Goal: Information Seeking & Learning: Find specific fact

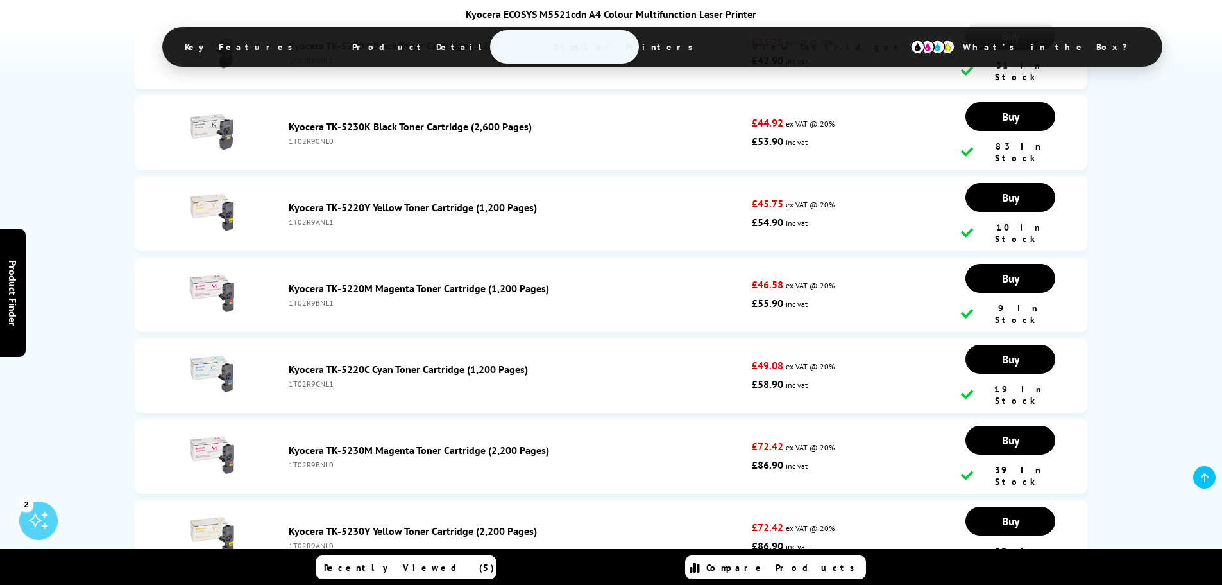
scroll to position [3479, 0]
click at [314, 540] on div "1T02R9ANL0" at bounding box center [518, 545] width 458 height 10
copy div "1T02R9ANL0"
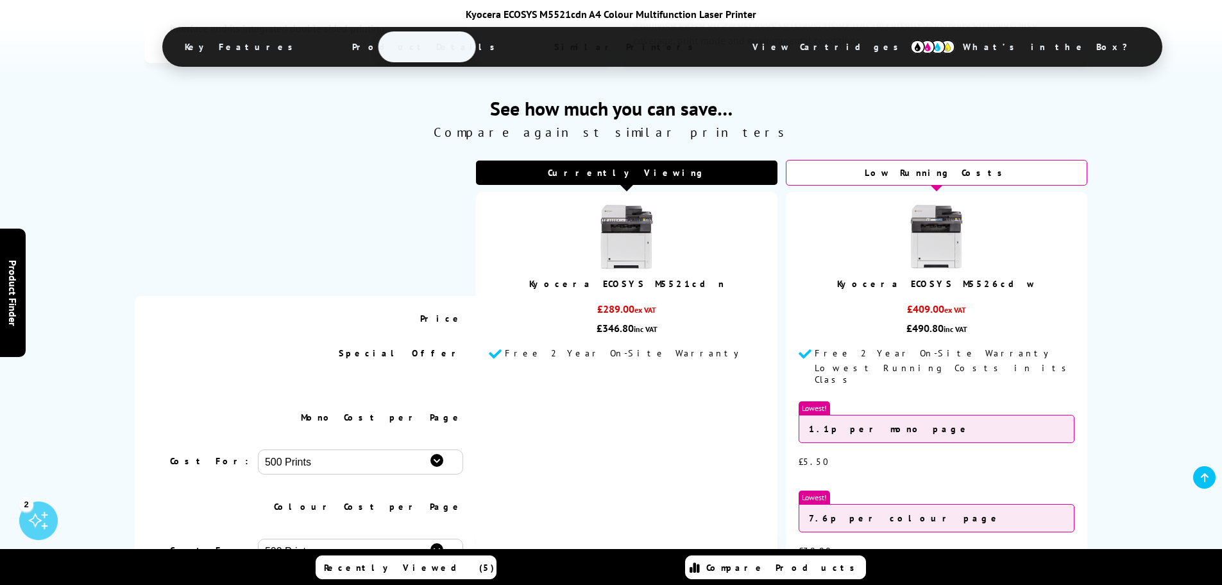
scroll to position [0, 0]
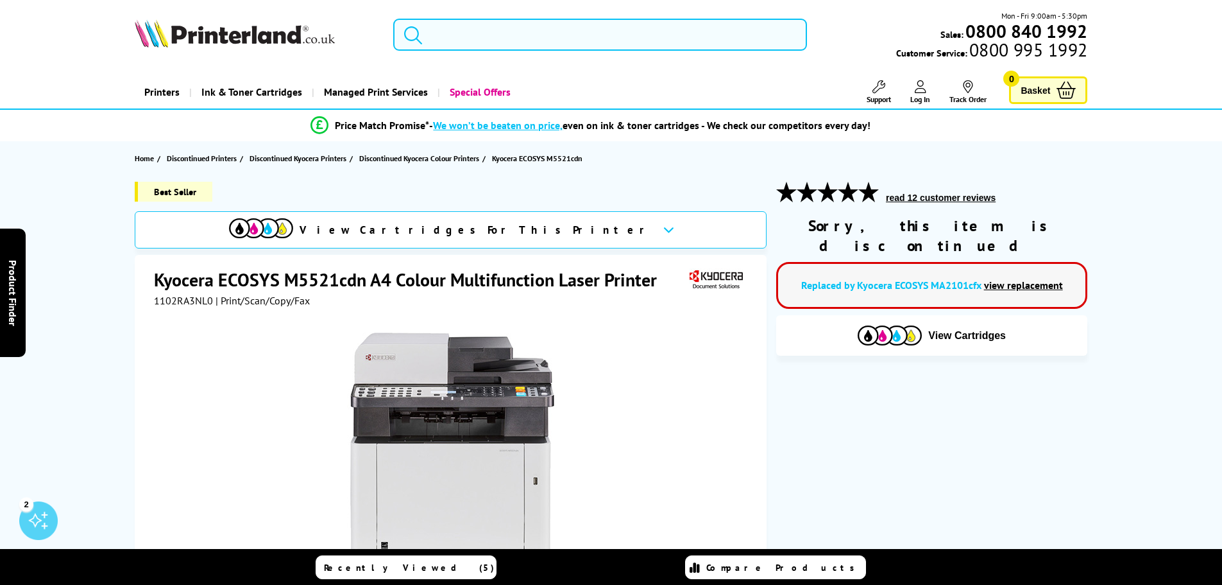
click at [498, 28] on input "search" at bounding box center [600, 35] width 414 height 32
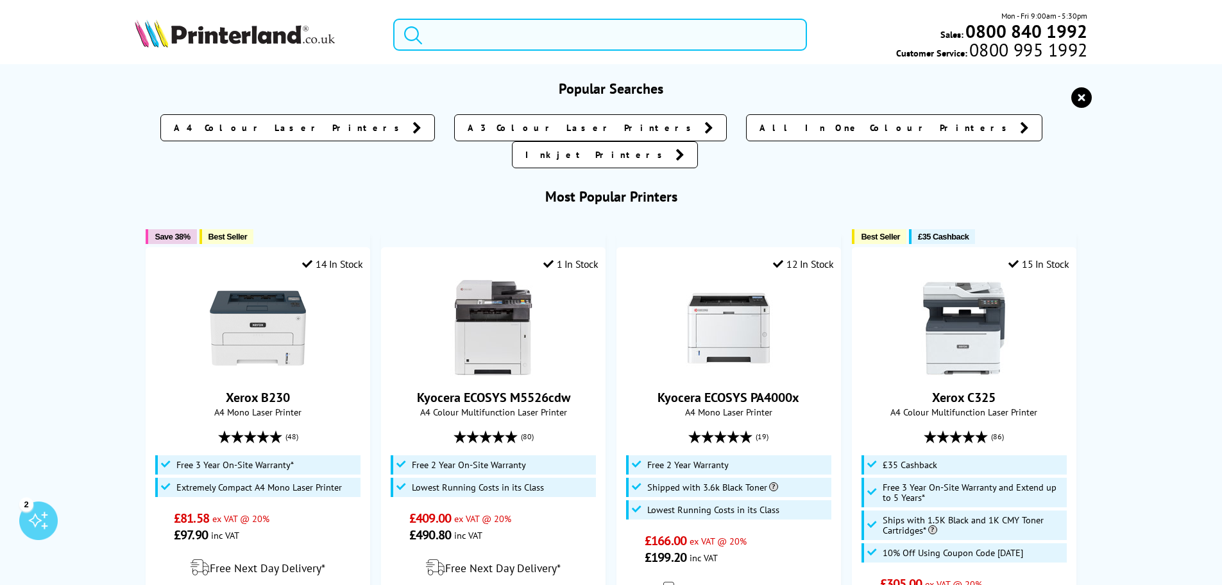
paste input "MC3326i"
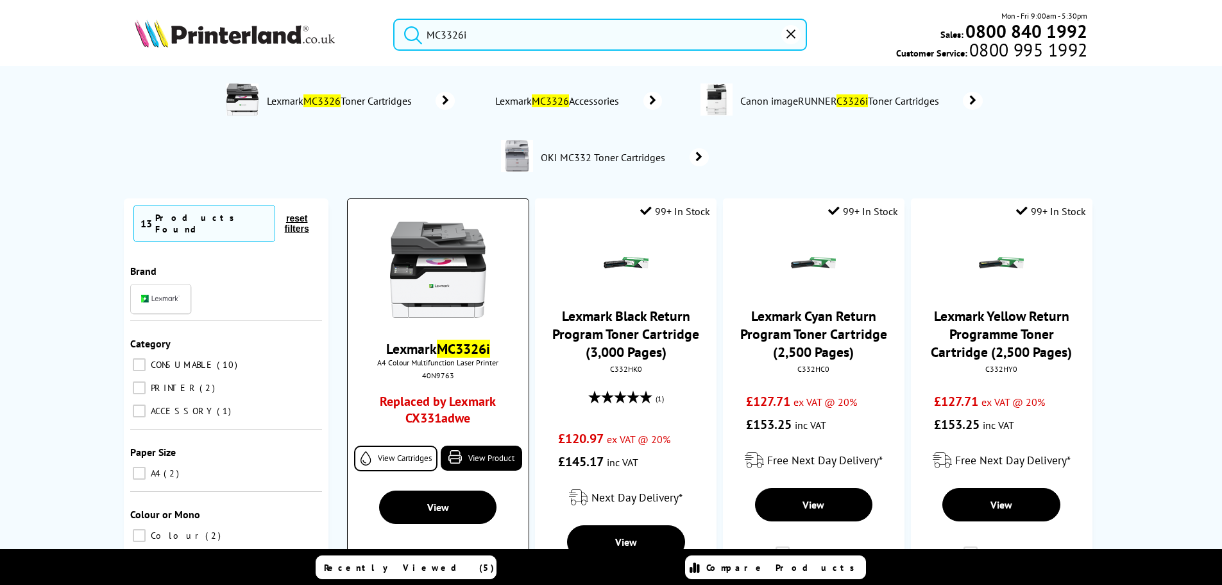
type input "MC3326i"
click at [460, 343] on mark "MC3326i" at bounding box center [463, 348] width 53 height 18
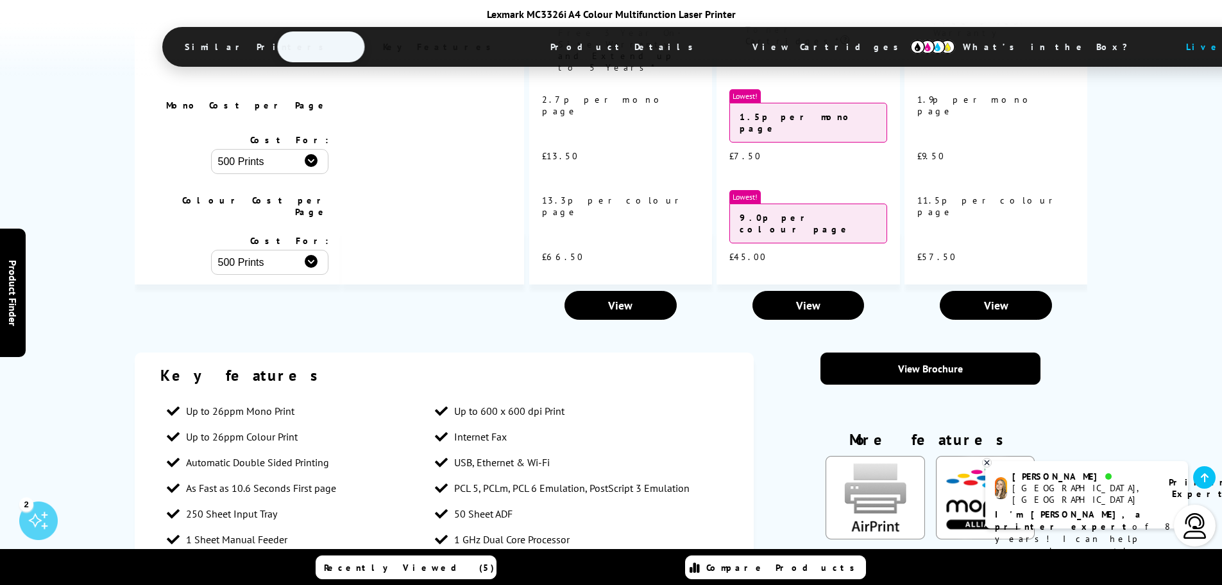
scroll to position [1476, 0]
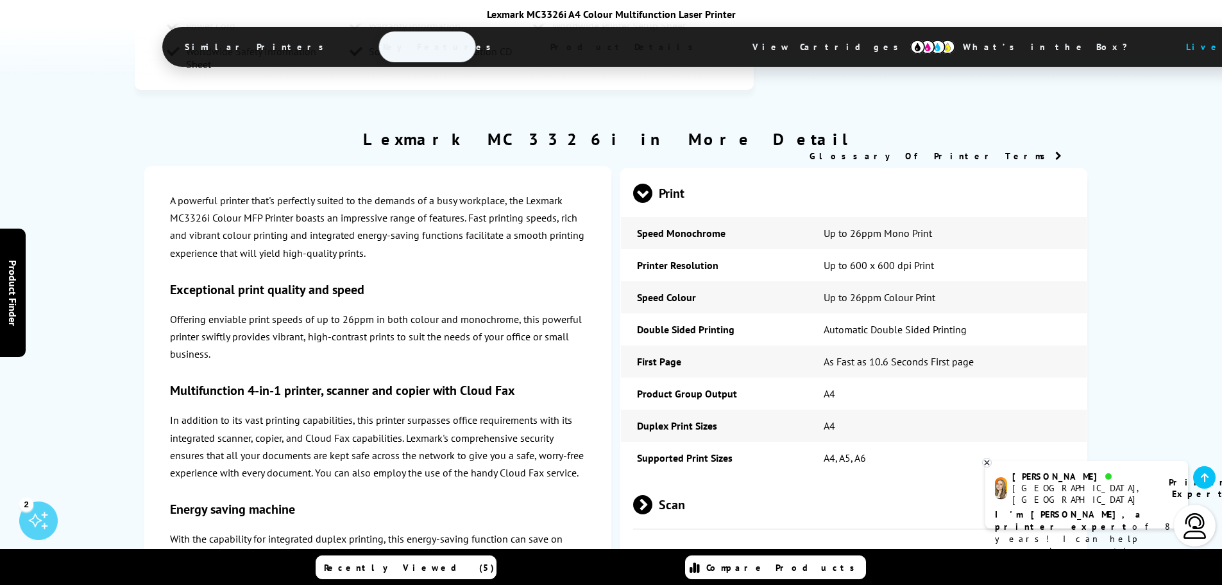
click at [911, 40] on img at bounding box center [933, 47] width 45 height 14
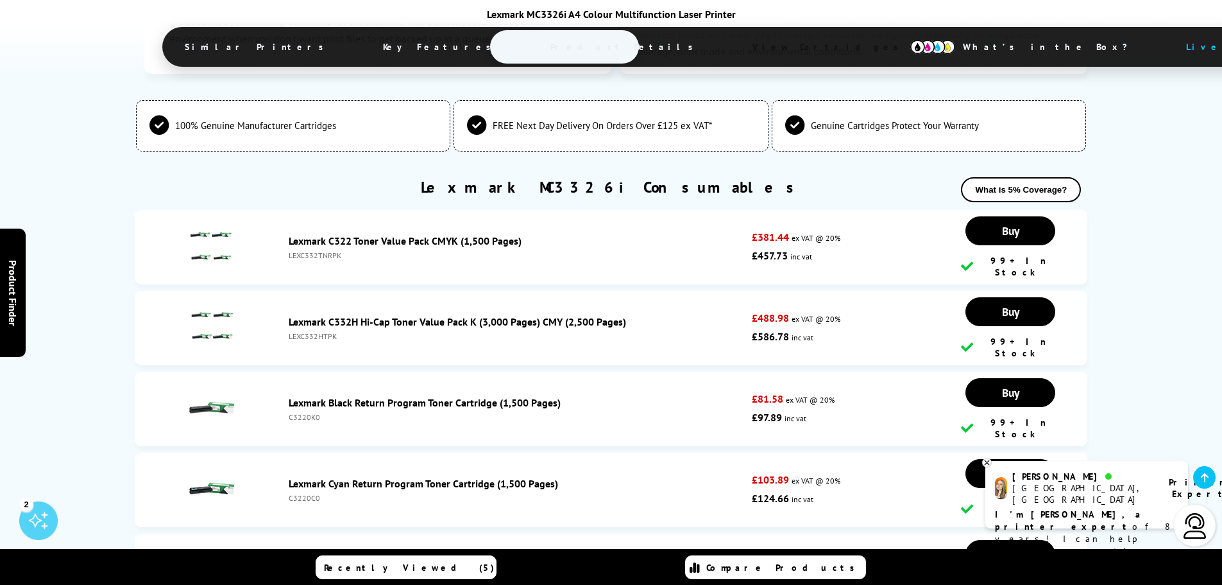
scroll to position [3263, 0]
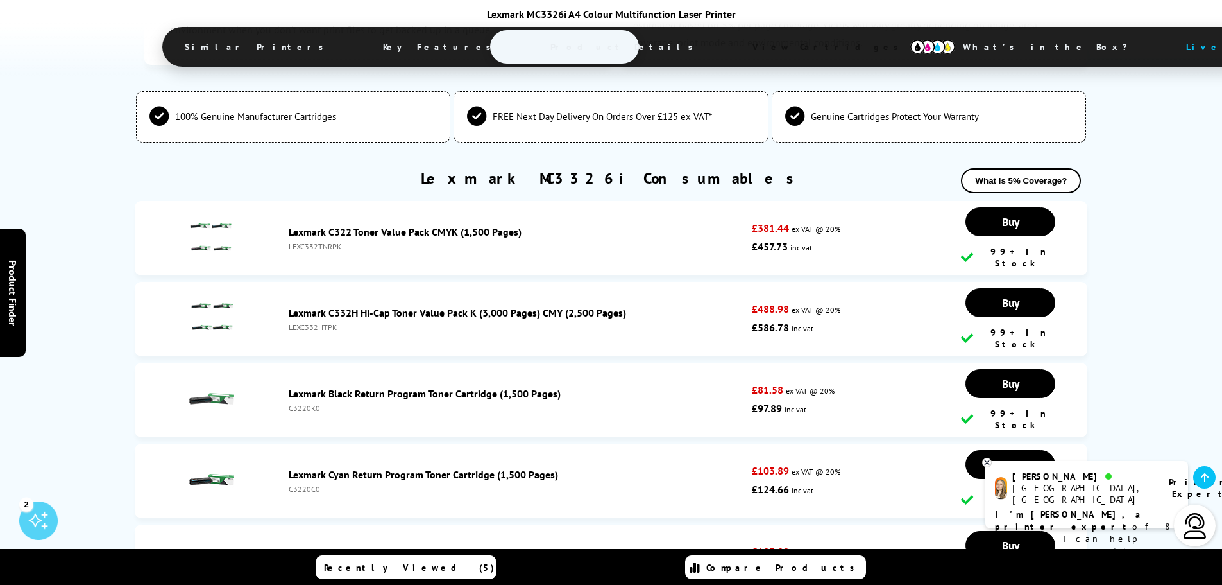
click at [310, 403] on div "C3220K0" at bounding box center [518, 408] width 458 height 10
copy div "C3220K0"
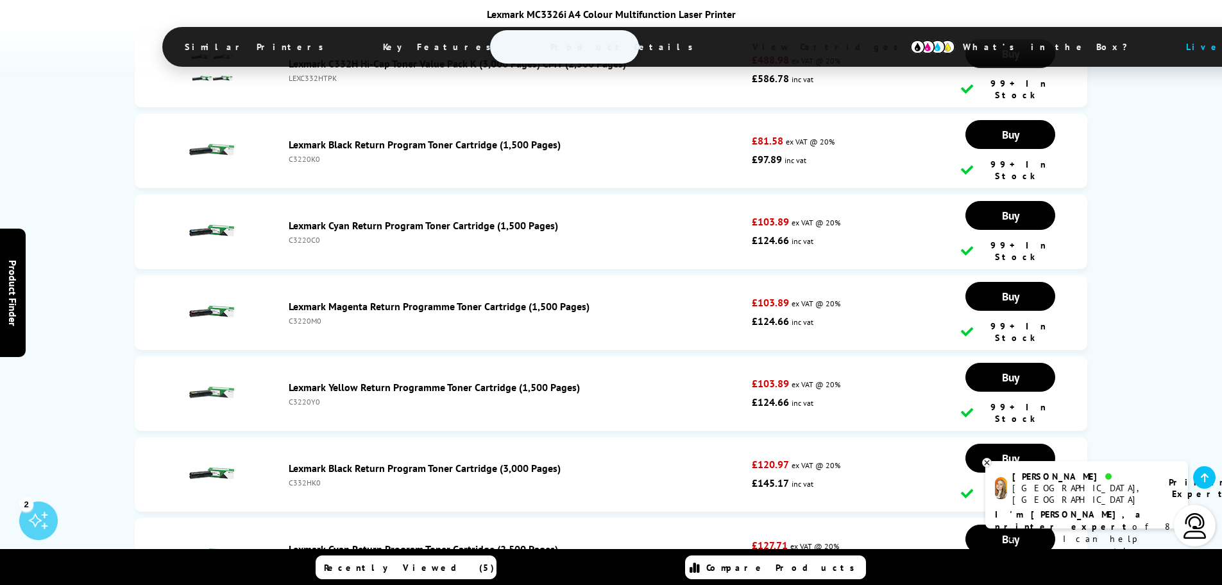
scroll to position [3520, 0]
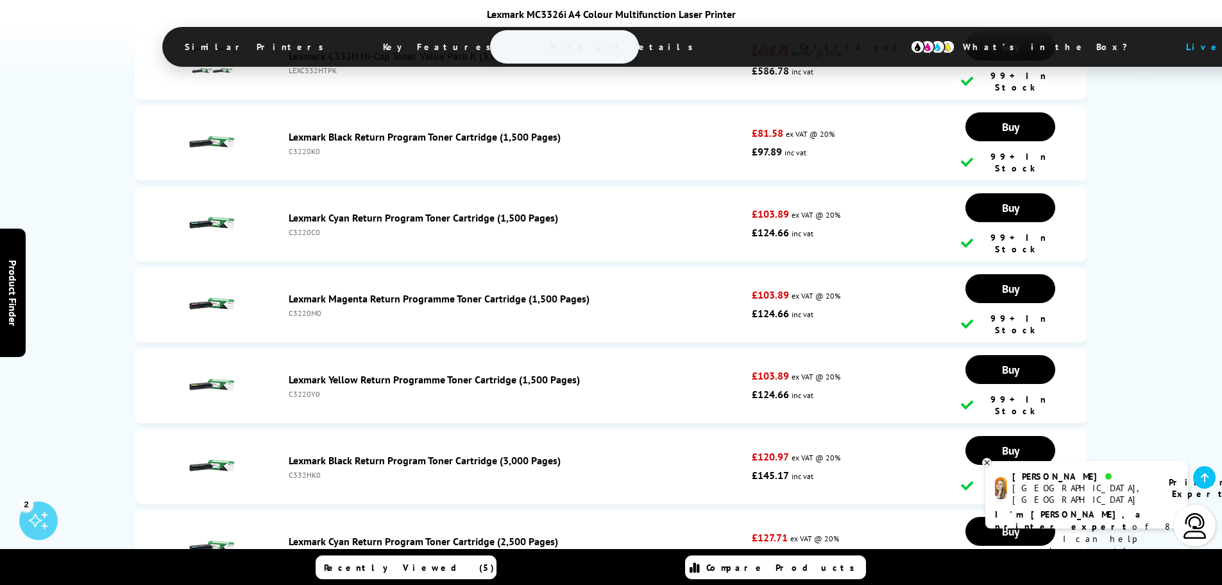
click at [309, 470] on div "C332HK0" at bounding box center [518, 475] width 458 height 10
copy div "C332HK0"
click at [309, 551] on div "C332HC0" at bounding box center [518, 556] width 458 height 10
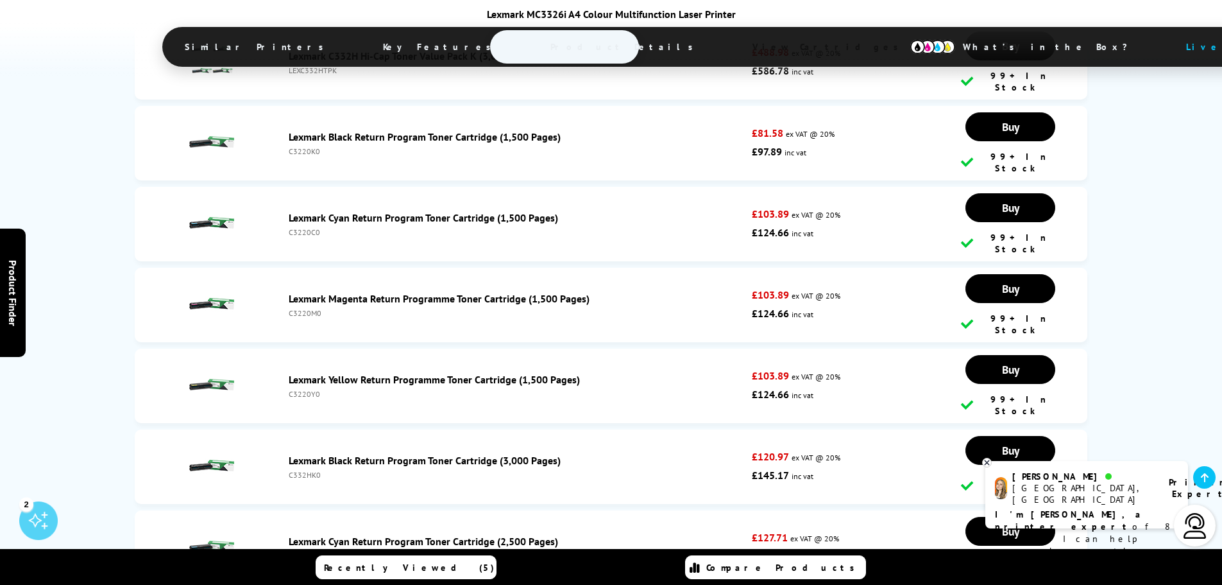
copy div "C332HC0"
copy div "C332HM0"
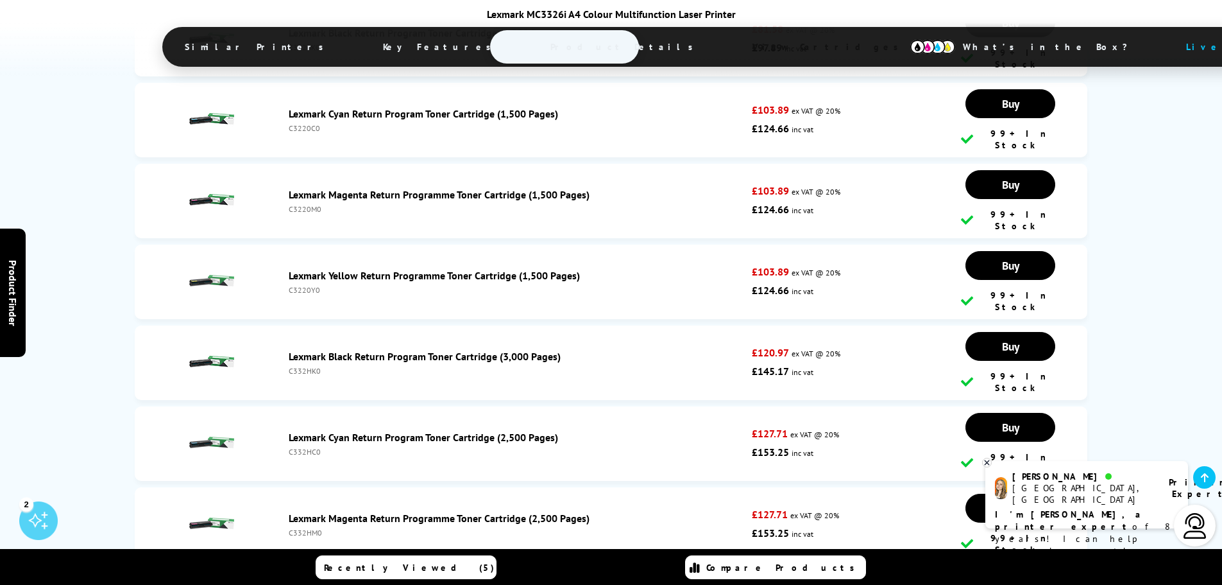
scroll to position [3648, 0]
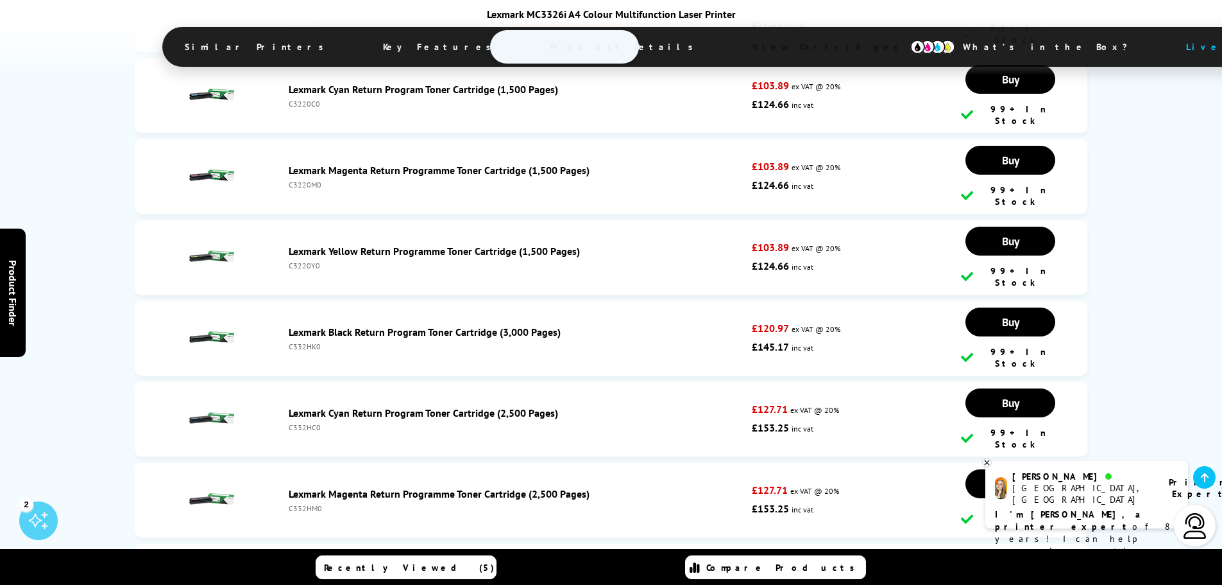
click at [307, 584] on div "C332HY0" at bounding box center [518, 589] width 458 height 10
copy div "C332HY0"
